Goal: Find specific page/section: Find specific page/section

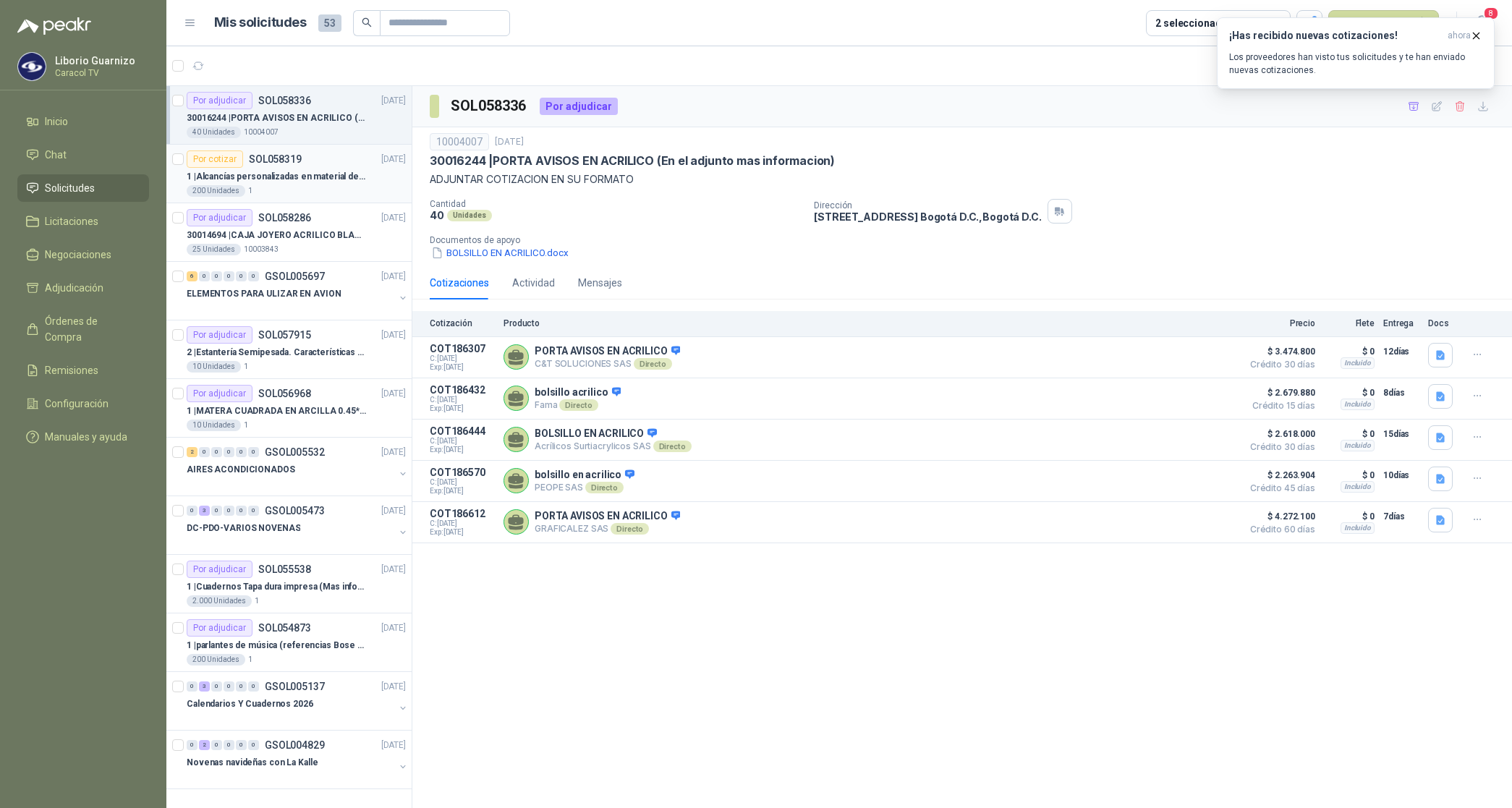
click at [286, 179] on p "1 | Alcancías personalizadas en material de cerámica (VER ADJUNTO)" at bounding box center [276, 177] width 180 height 14
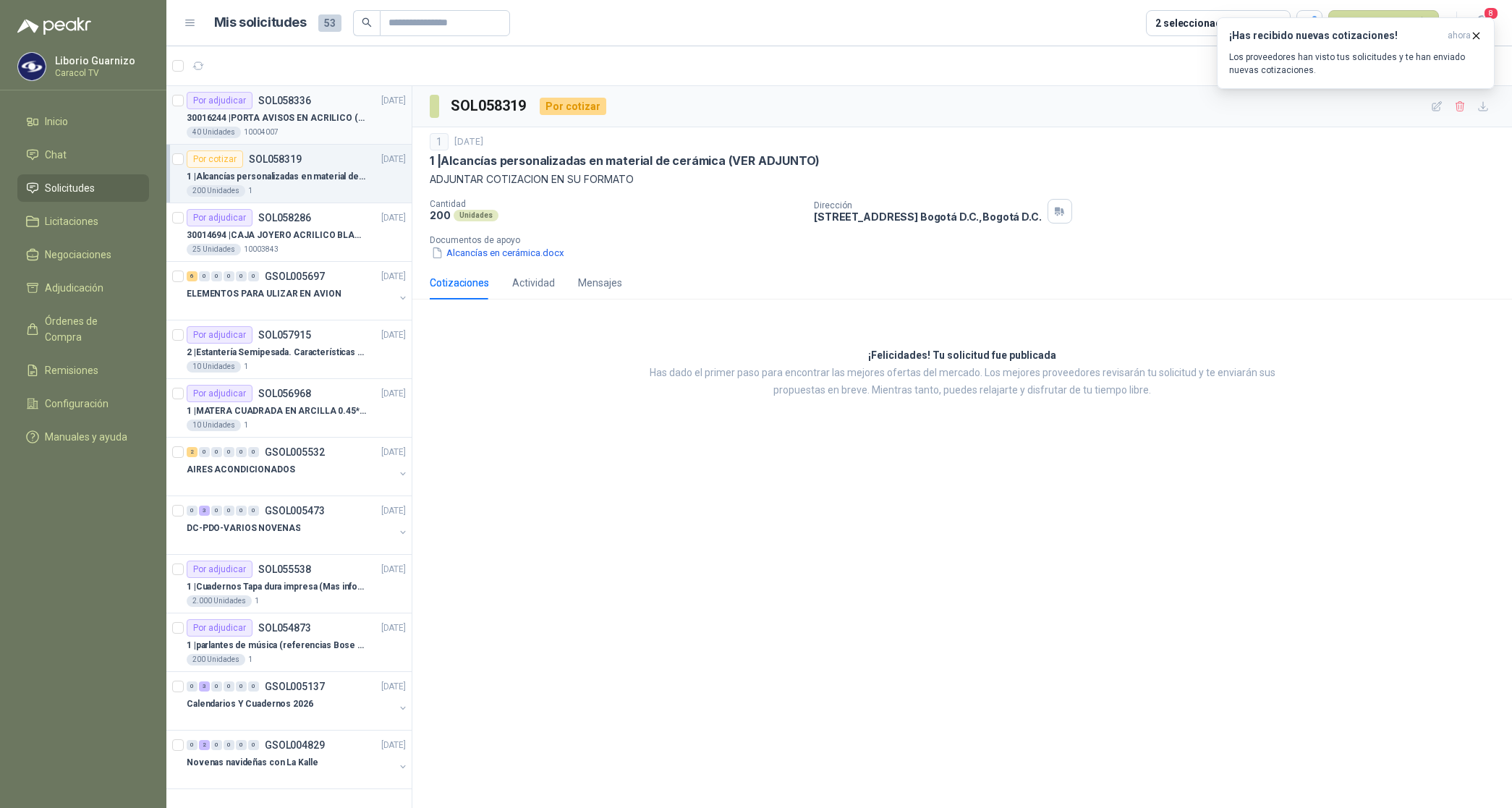
click at [288, 120] on p "30016244 | PORTA AVISOS EN ACRILICO (En el adjunto mas informacion)" at bounding box center [276, 118] width 180 height 14
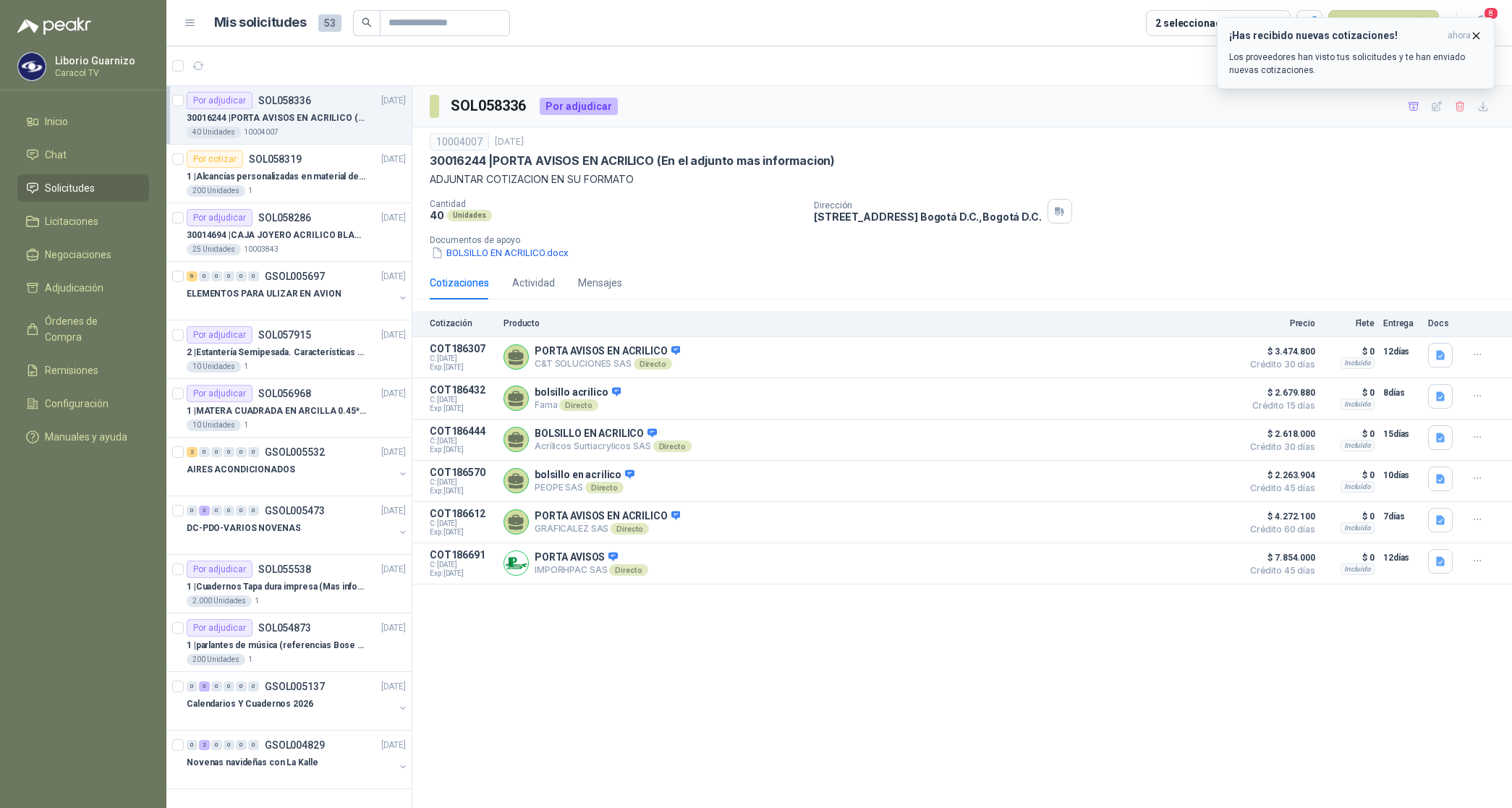
click at [1462, 33] on span "ahora" at bounding box center [1459, 36] width 23 height 13
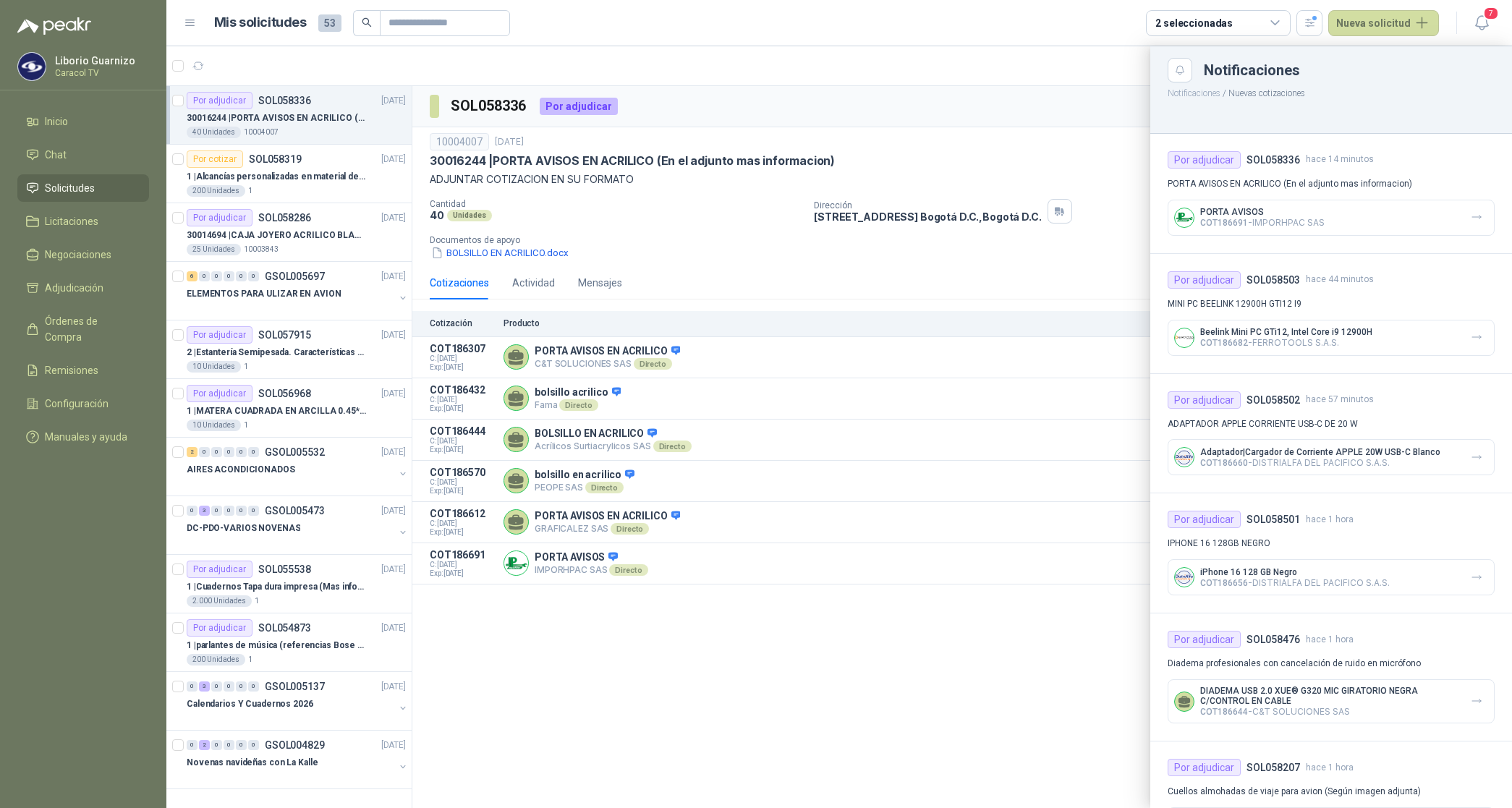
click at [995, 113] on div at bounding box center [839, 426] width 1346 height 761
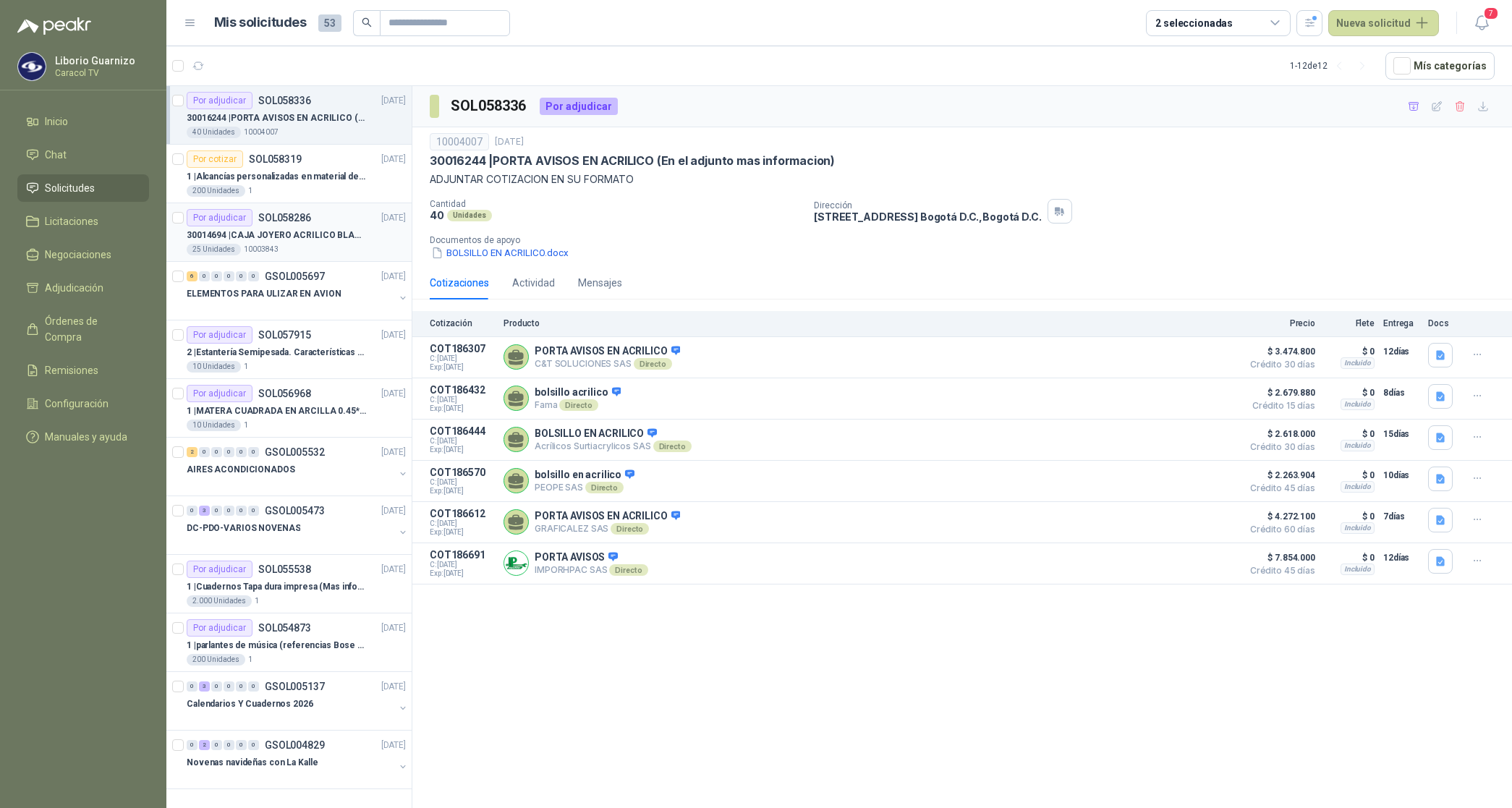
click at [311, 238] on p "30014694 | CAJA JOYERO ACRILICO BLANCO OPAL (En el adjunto mas detalle)" at bounding box center [276, 235] width 180 height 14
